Goal: Information Seeking & Learning: Learn about a topic

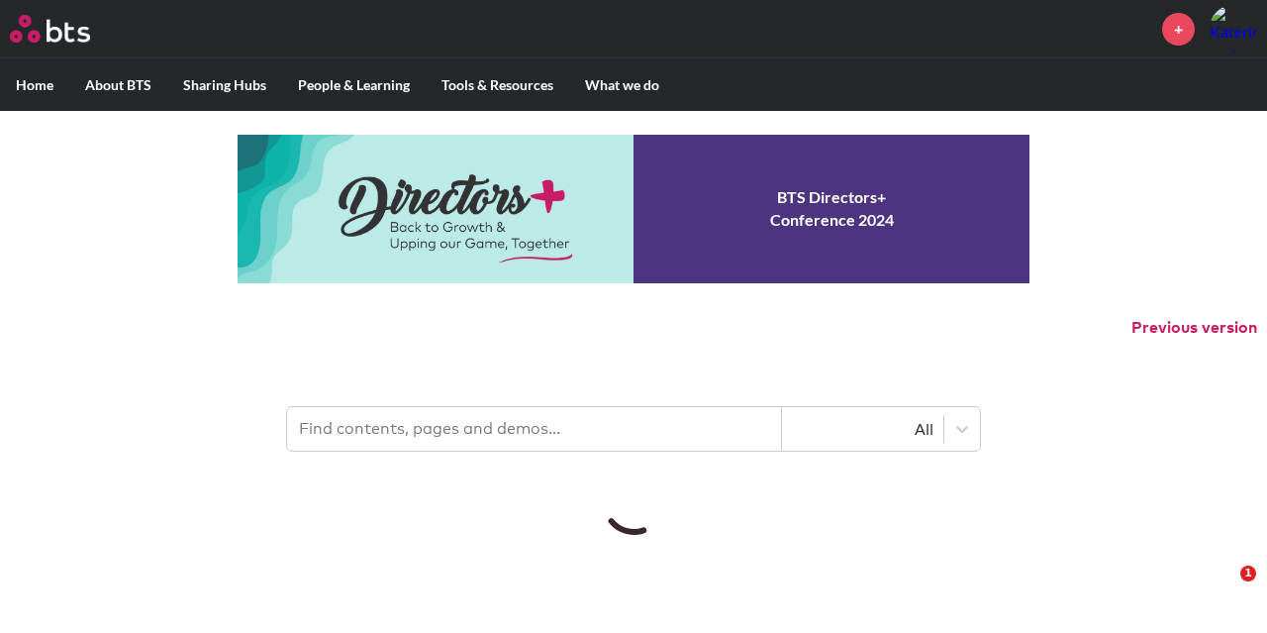
click at [380, 445] on input "text" at bounding box center [534, 429] width 495 height 44
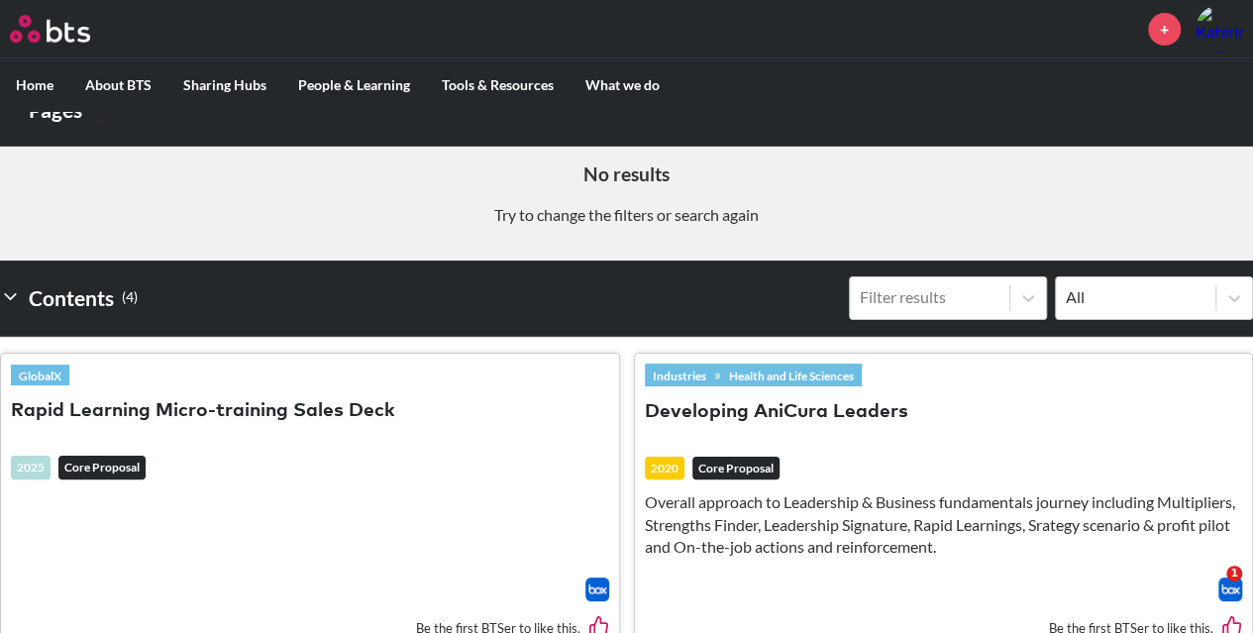
scroll to position [693, 0]
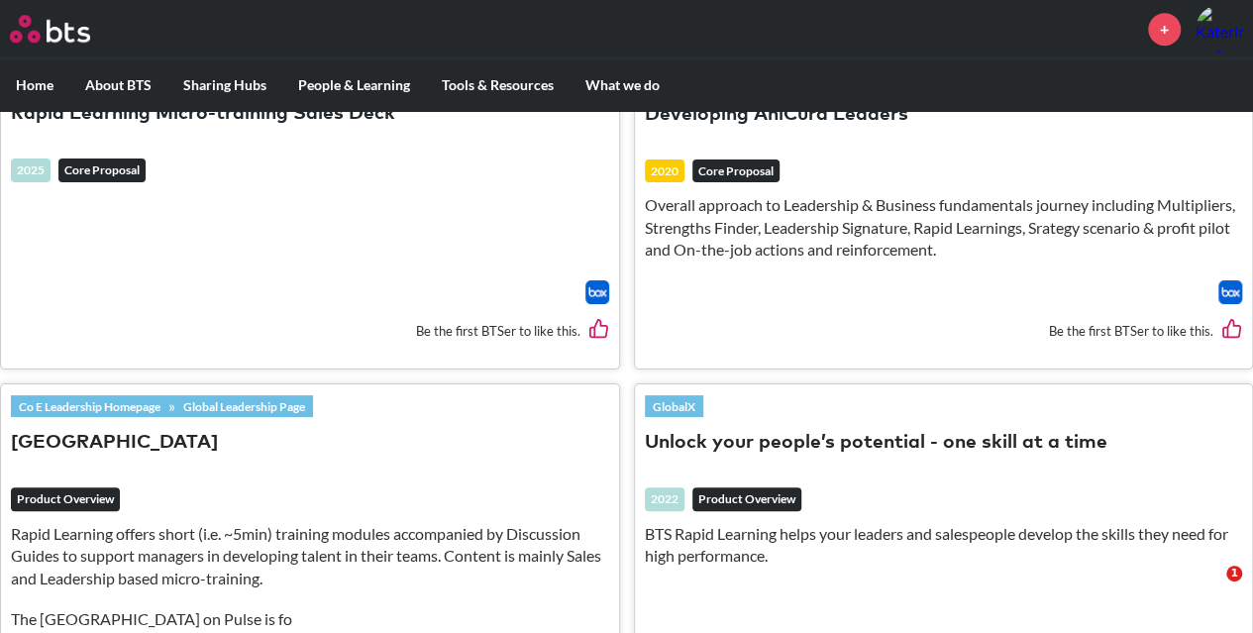
type input "rapid learning"
click at [154, 435] on button "Rapid Learning Center" at bounding box center [114, 443] width 207 height 27
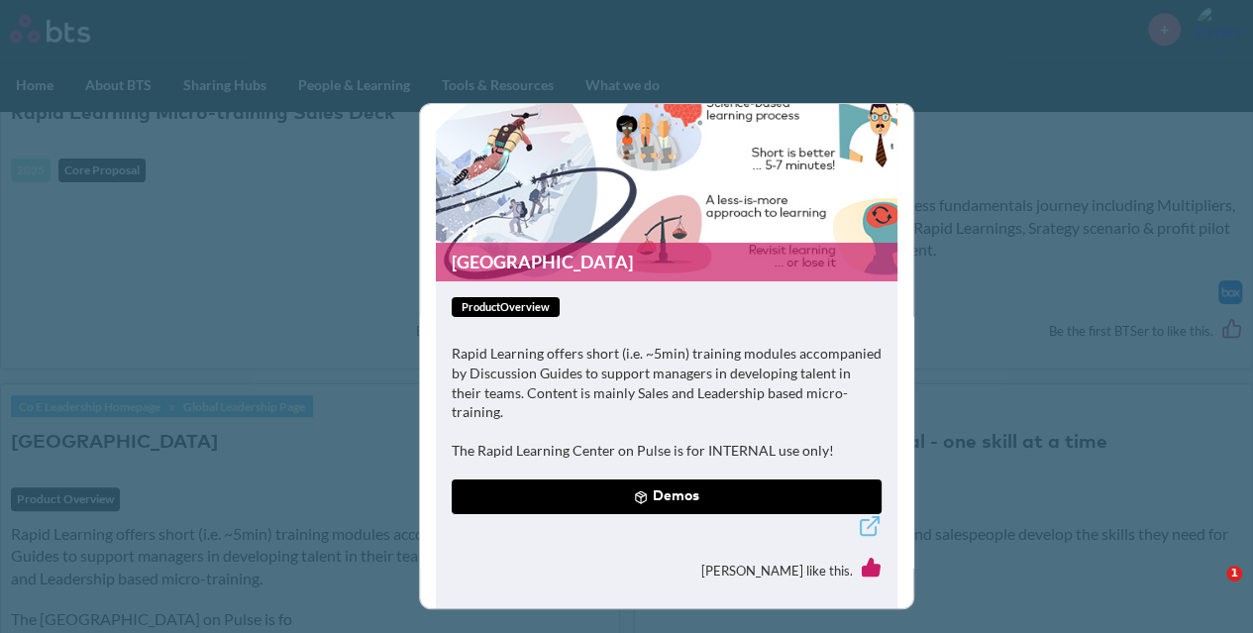
scroll to position [58, 0]
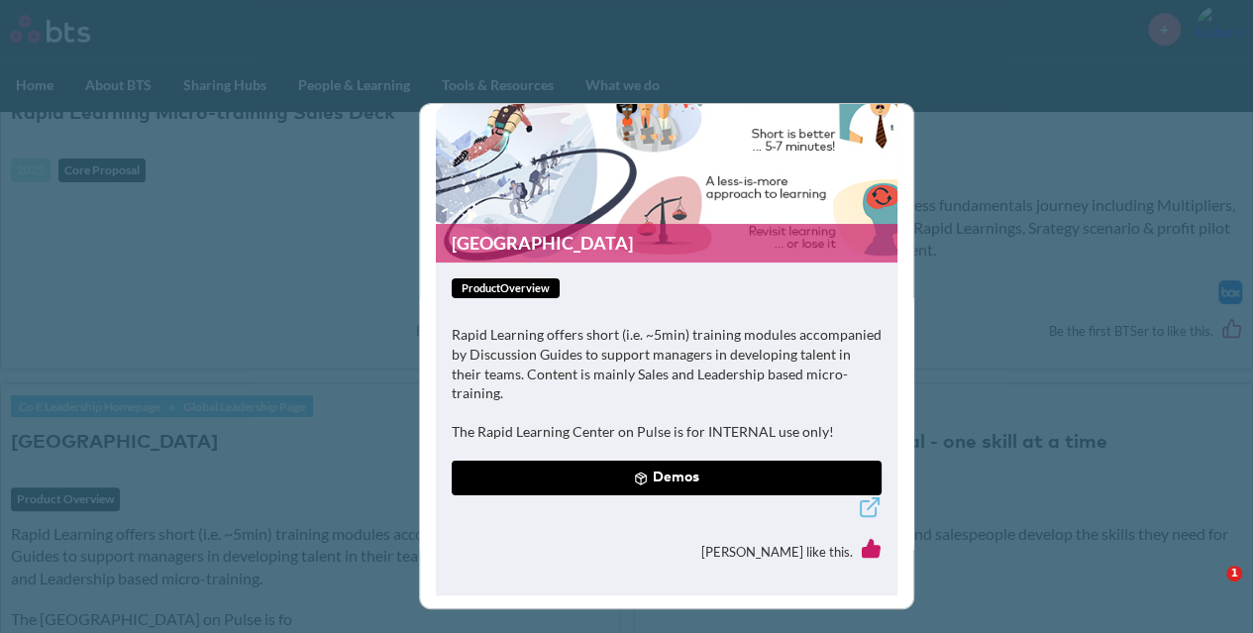
click at [608, 480] on button "Demos" at bounding box center [667, 478] width 430 height 36
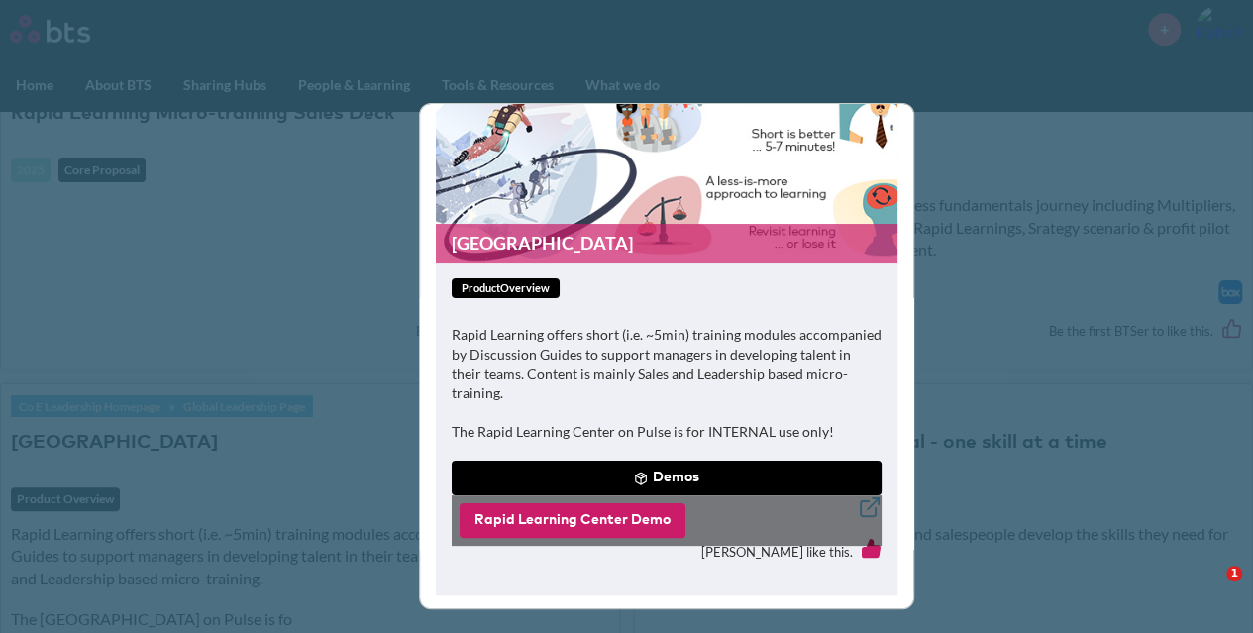
click at [621, 532] on button "Rapid Learning Center Demo" at bounding box center [572, 521] width 226 height 36
